Goal: Check status

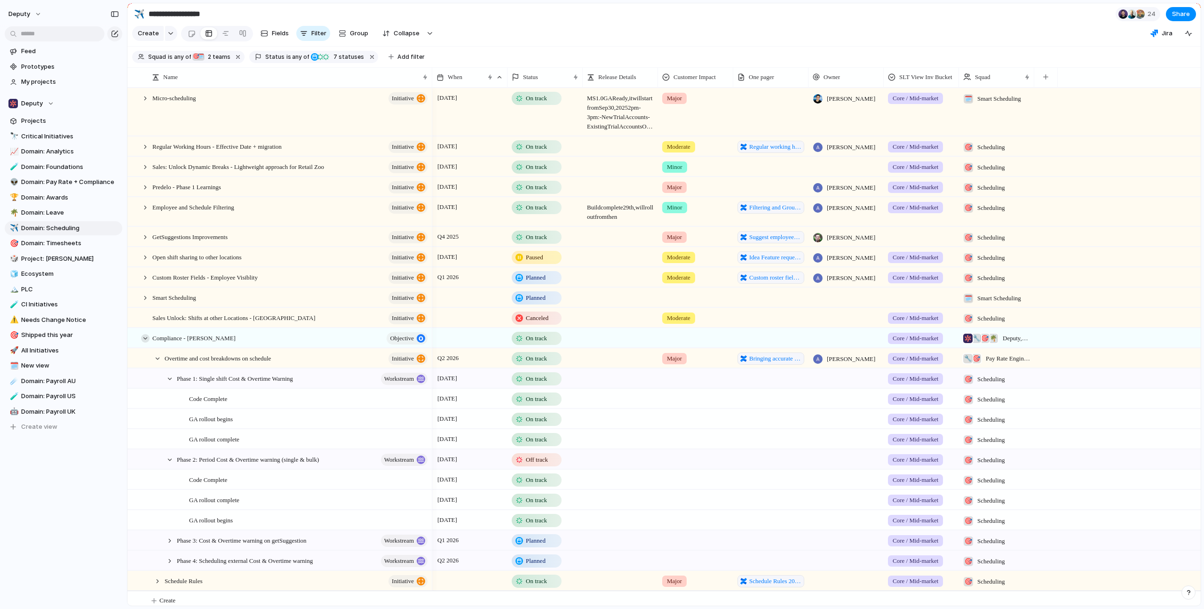
click at [149, 342] on div at bounding box center [145, 338] width 8 height 8
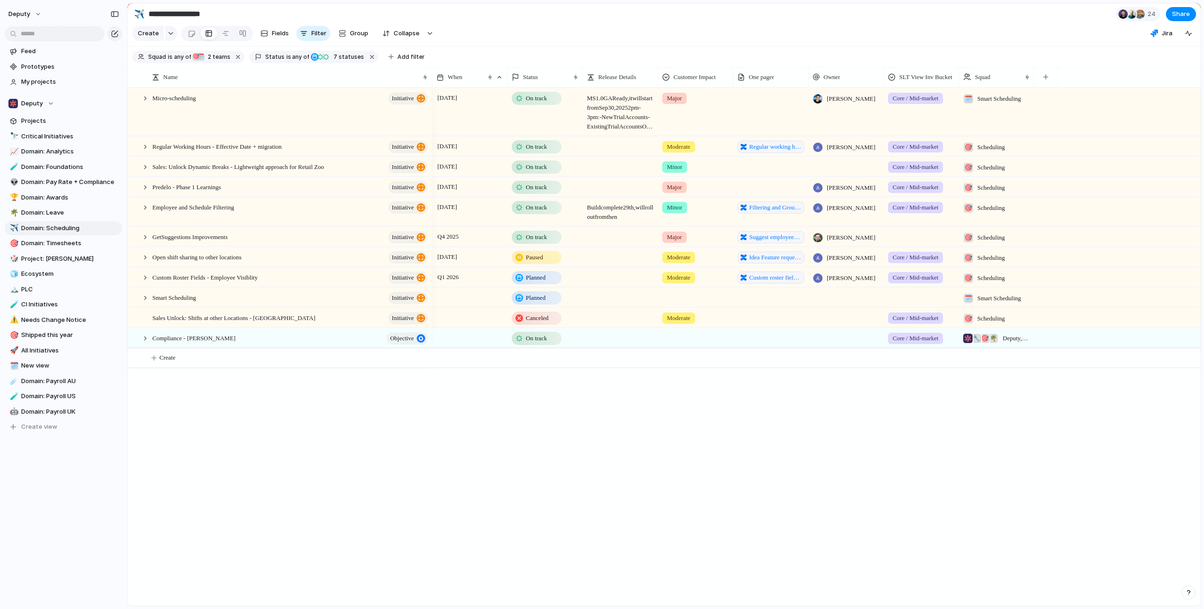
drag, startPoint x: 366, startPoint y: 480, endPoint x: 348, endPoint y: 407, distance: 75.3
click at [365, 479] on div "Micro-scheduling initiative Regular Working Hours - Effective Date + migration …" at bounding box center [663, 346] width 1073 height 518
click at [885, 425] on div "[DATE] On track MS 1.0 GA Ready, it will start from [DATE] 2pm-3pm: - New Trial…" at bounding box center [816, 346] width 769 height 518
